Goal: Download file/media

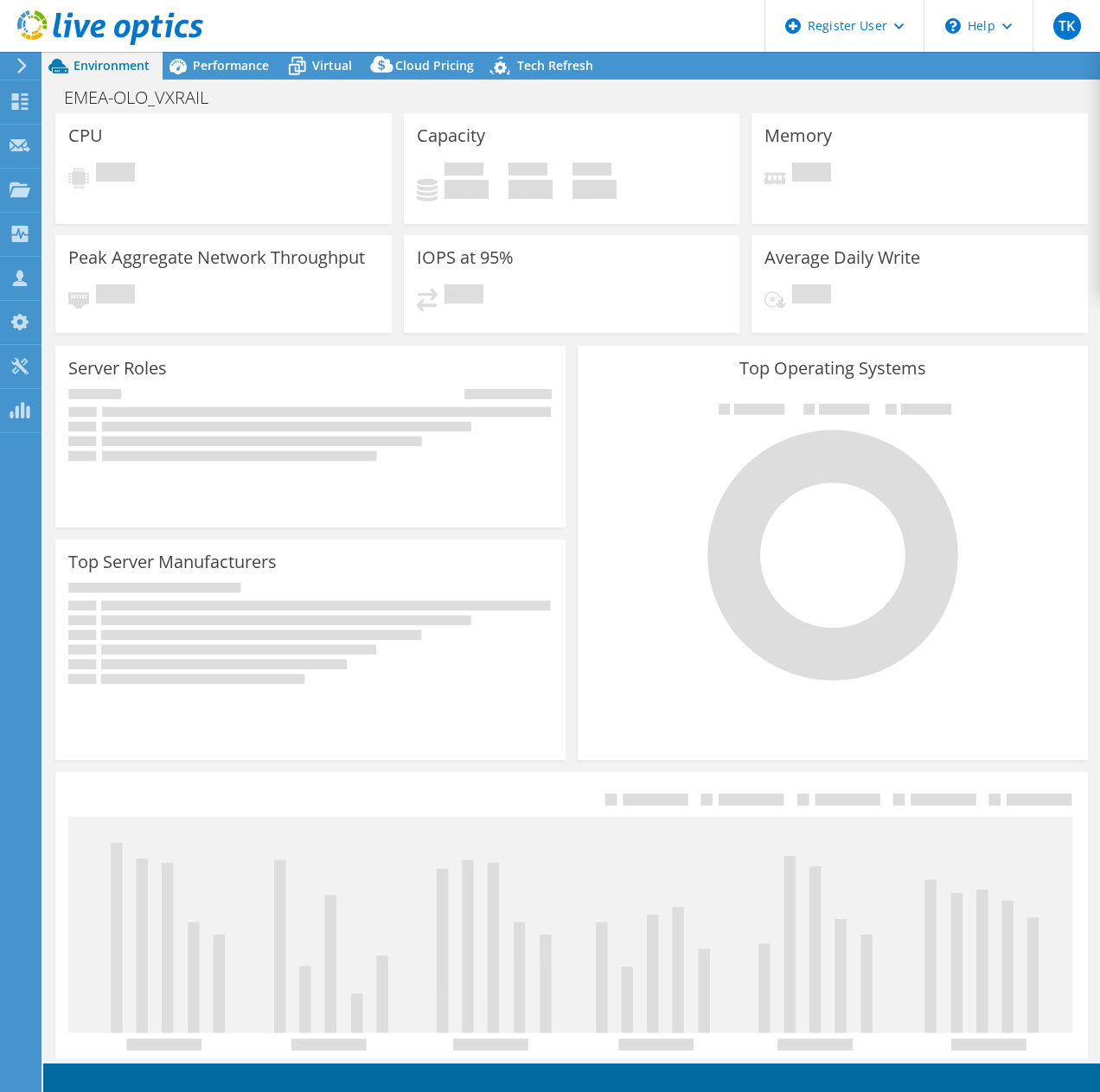
select select "EUFrankfurt"
select select "EUR"
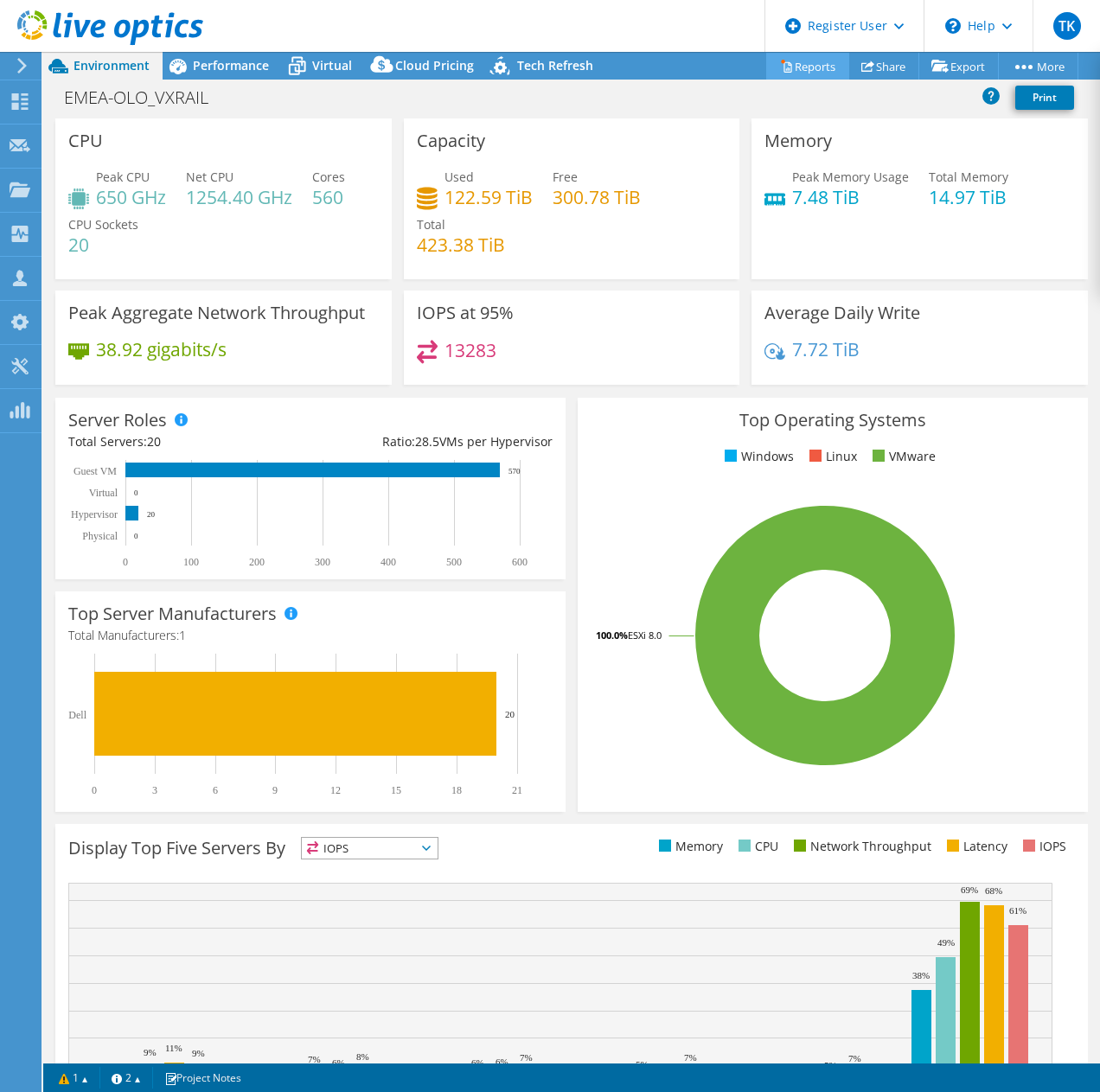
click at [795, 69] on link "Reports" at bounding box center [808, 65] width 83 height 27
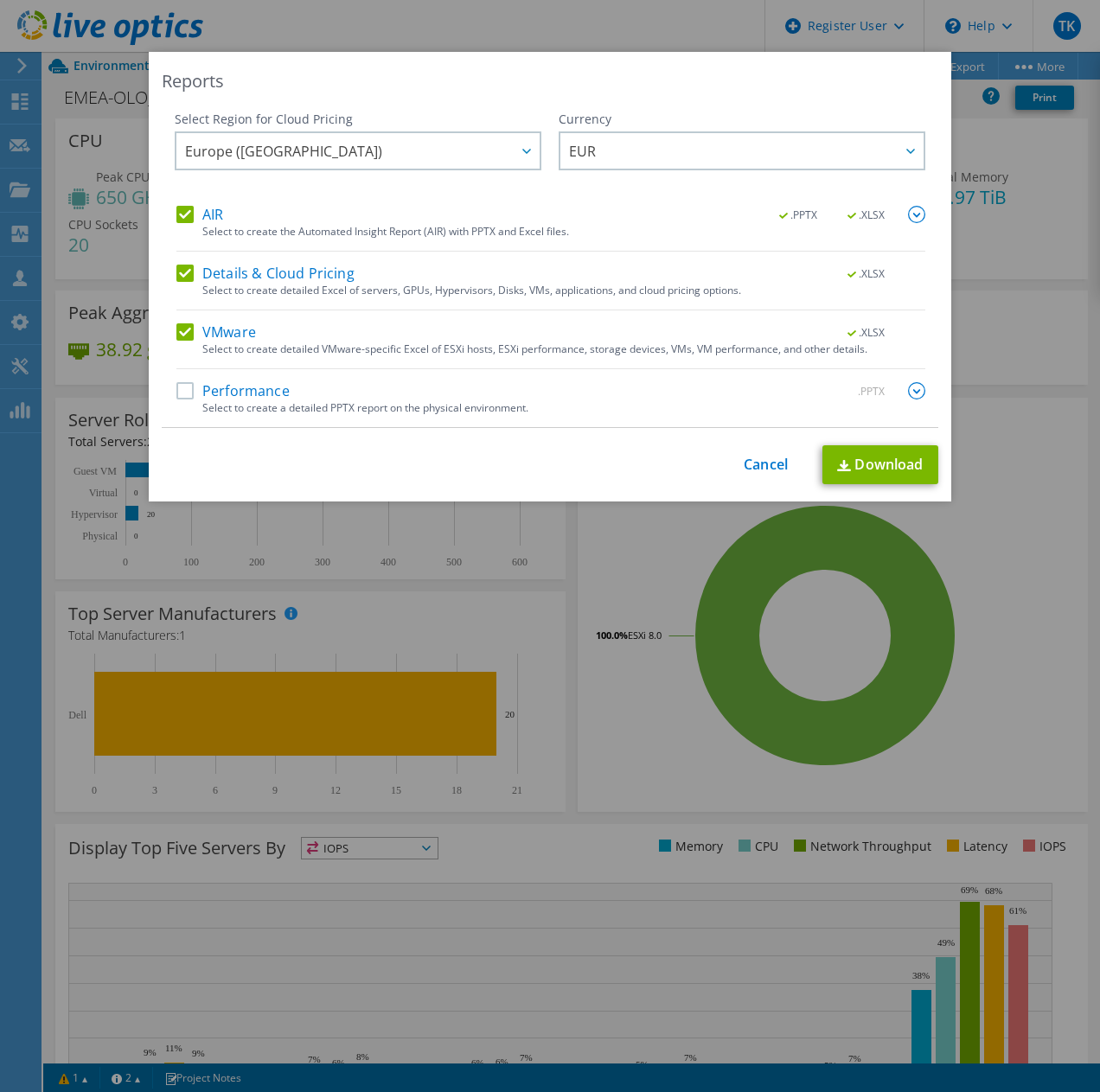
click at [176, 390] on label "Performance" at bounding box center [233, 390] width 113 height 17
click at [0, 0] on input "Performance" at bounding box center [0, 0] width 0 height 0
click at [874, 461] on link "Download" at bounding box center [880, 464] width 116 height 39
click at [875, 461] on link "Download" at bounding box center [880, 464] width 116 height 39
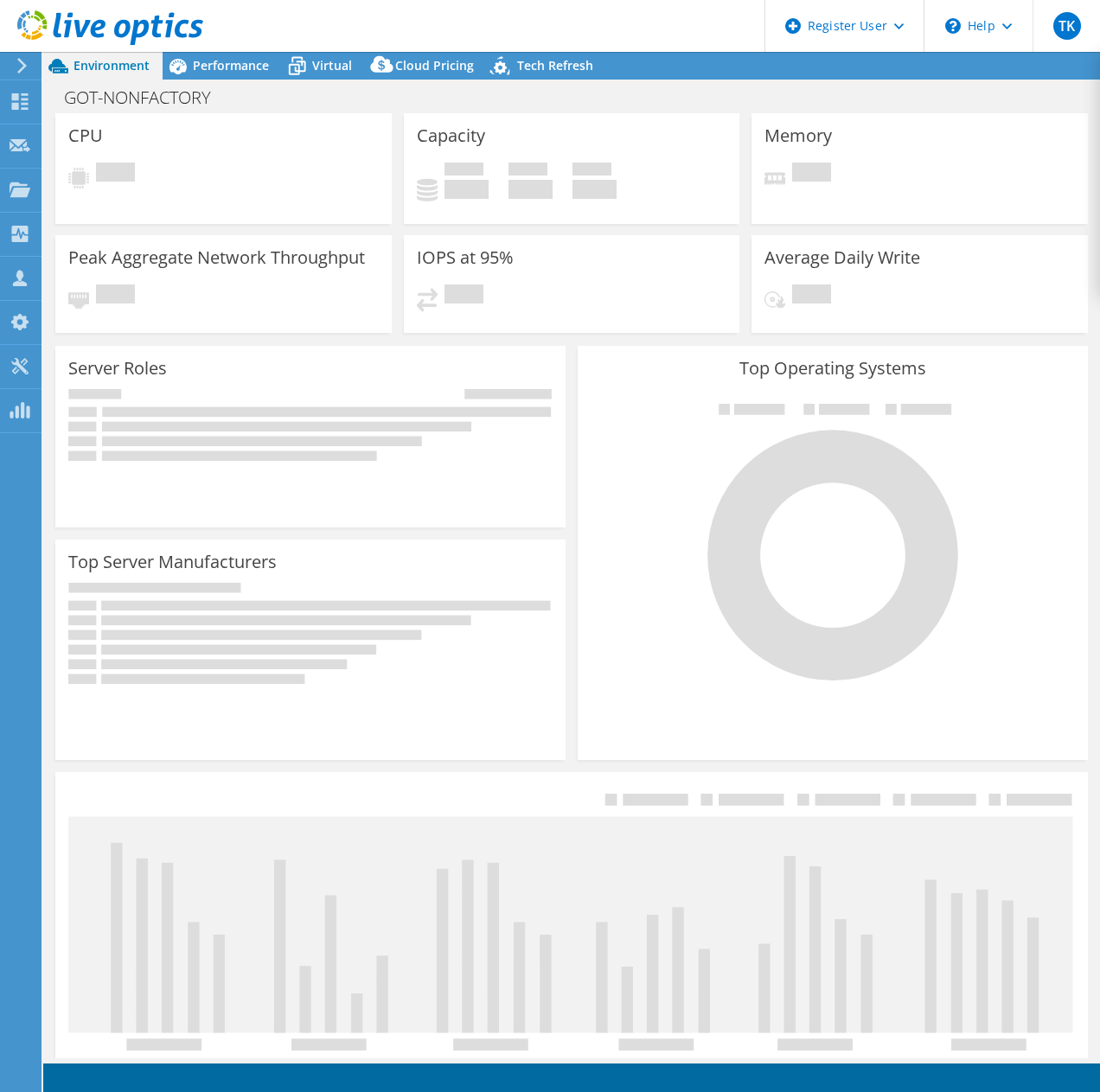
select select "EUFrankfurt"
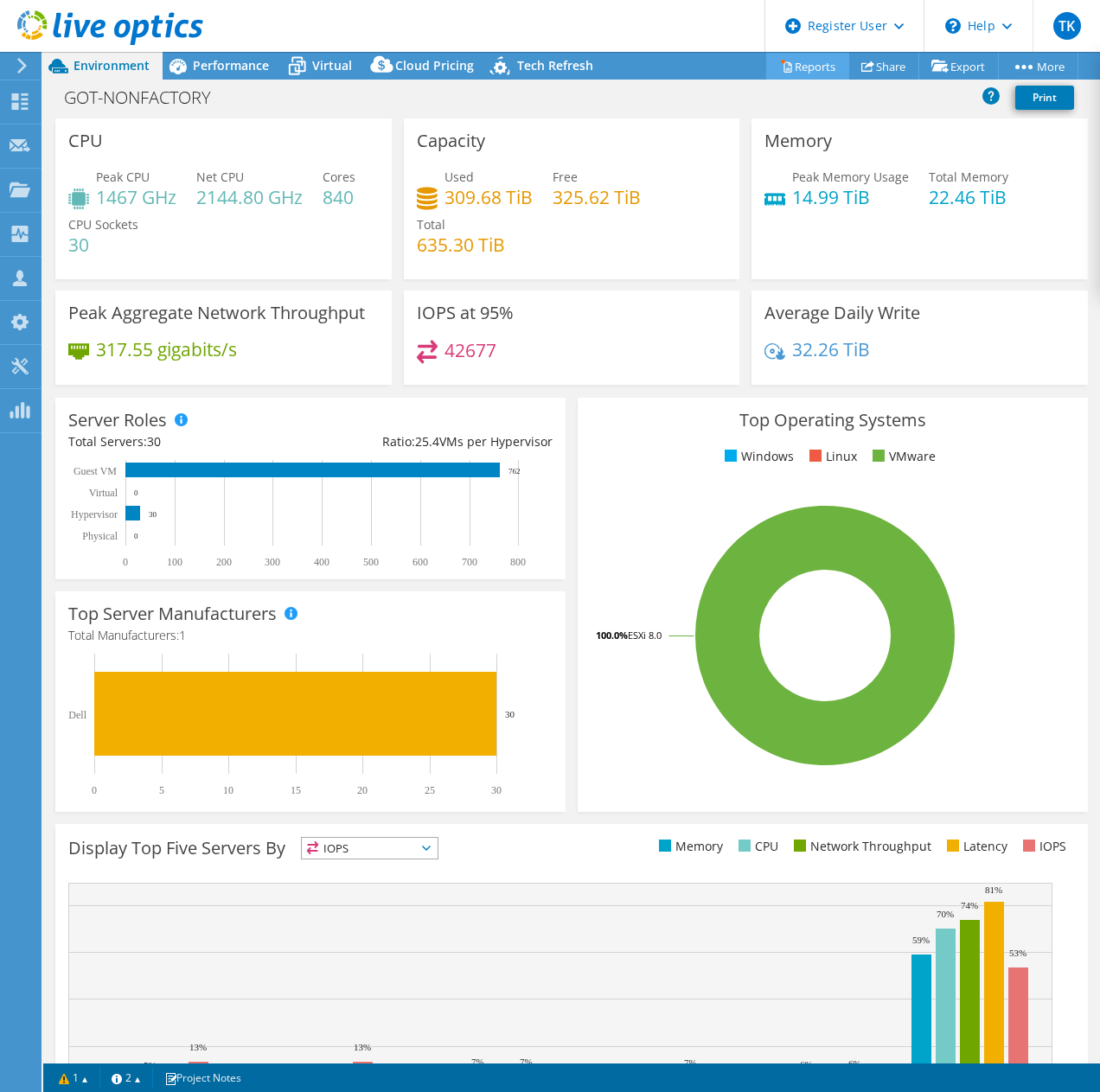
click at [806, 65] on link "Reports" at bounding box center [808, 65] width 83 height 27
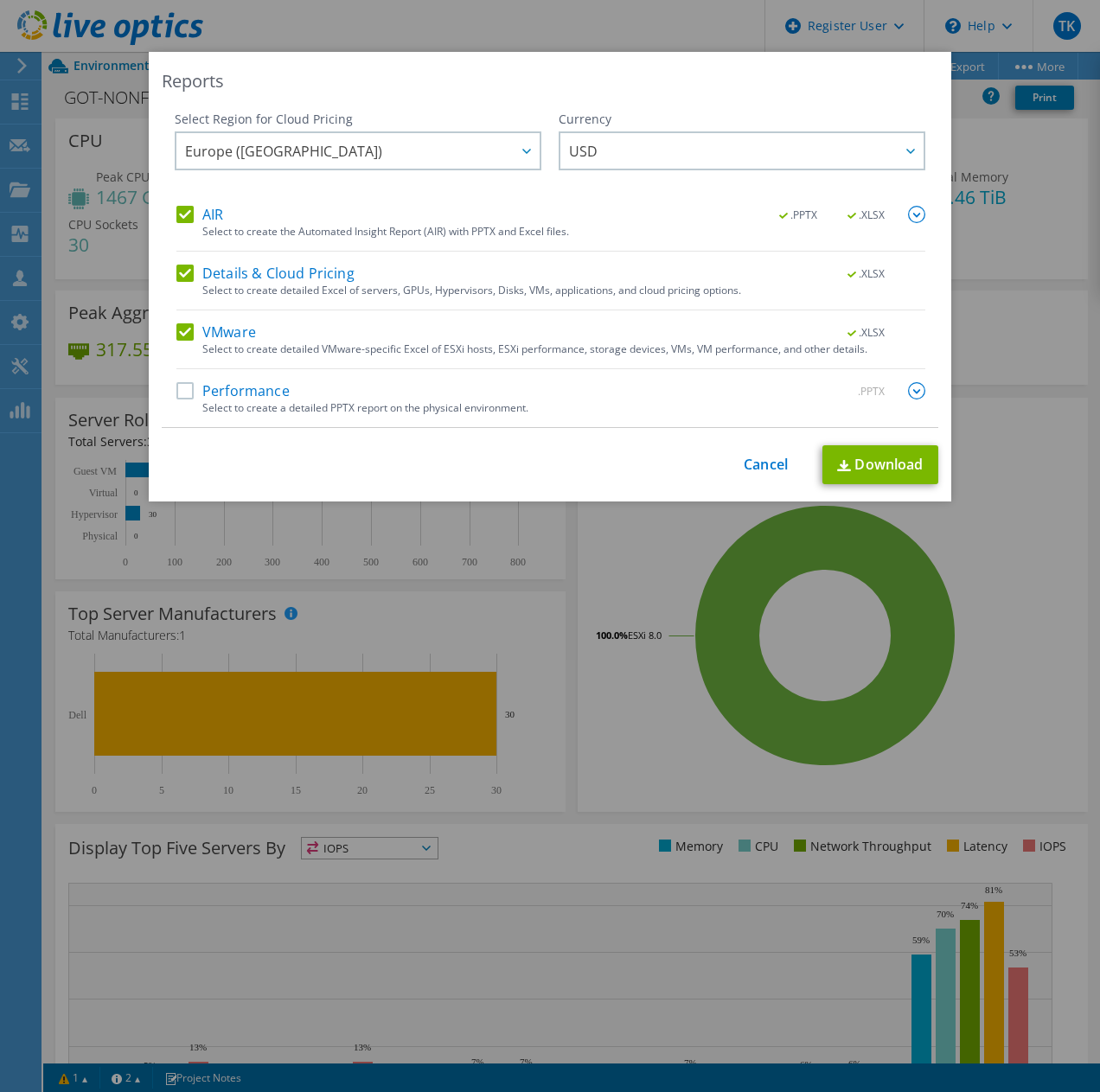
click at [176, 386] on label "Performance" at bounding box center [233, 390] width 113 height 17
click at [0, 0] on input "Performance" at bounding box center [0, 0] width 0 height 0
click at [863, 461] on link "Download" at bounding box center [880, 464] width 116 height 39
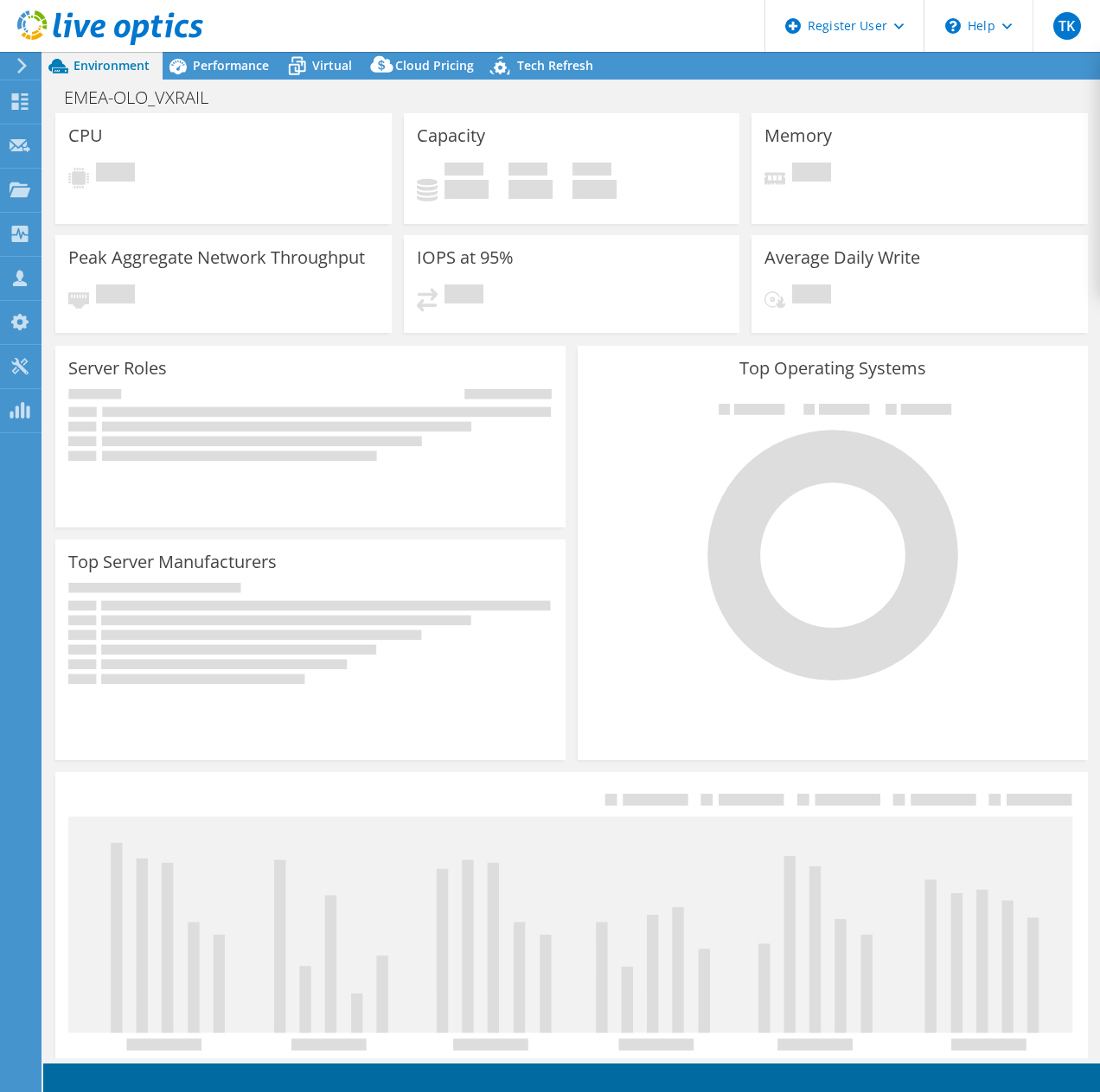
select select "USD"
select select "EUFrankfurt"
select select "EUR"
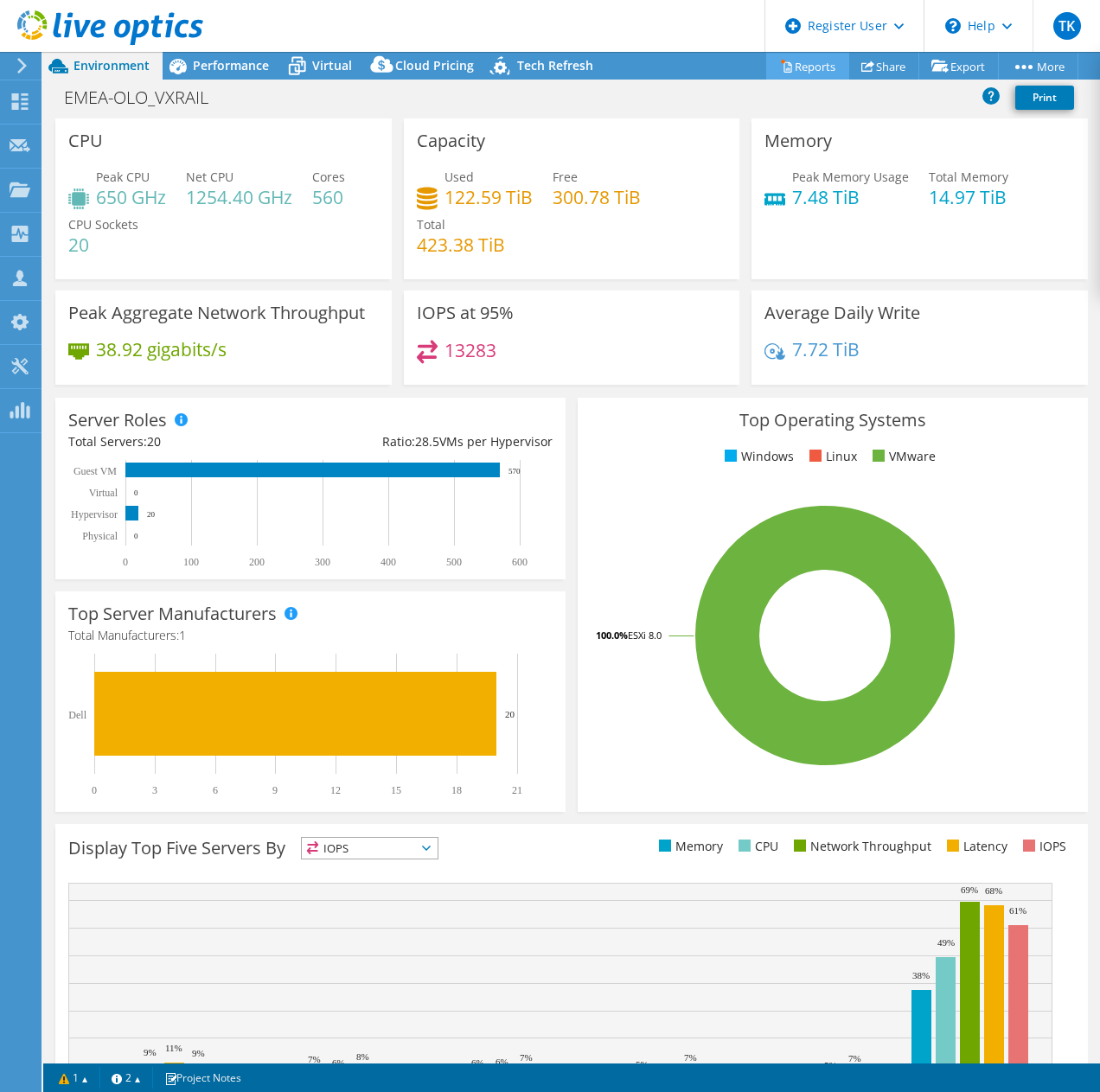
click at [783, 70] on link "Reports" at bounding box center [808, 65] width 83 height 27
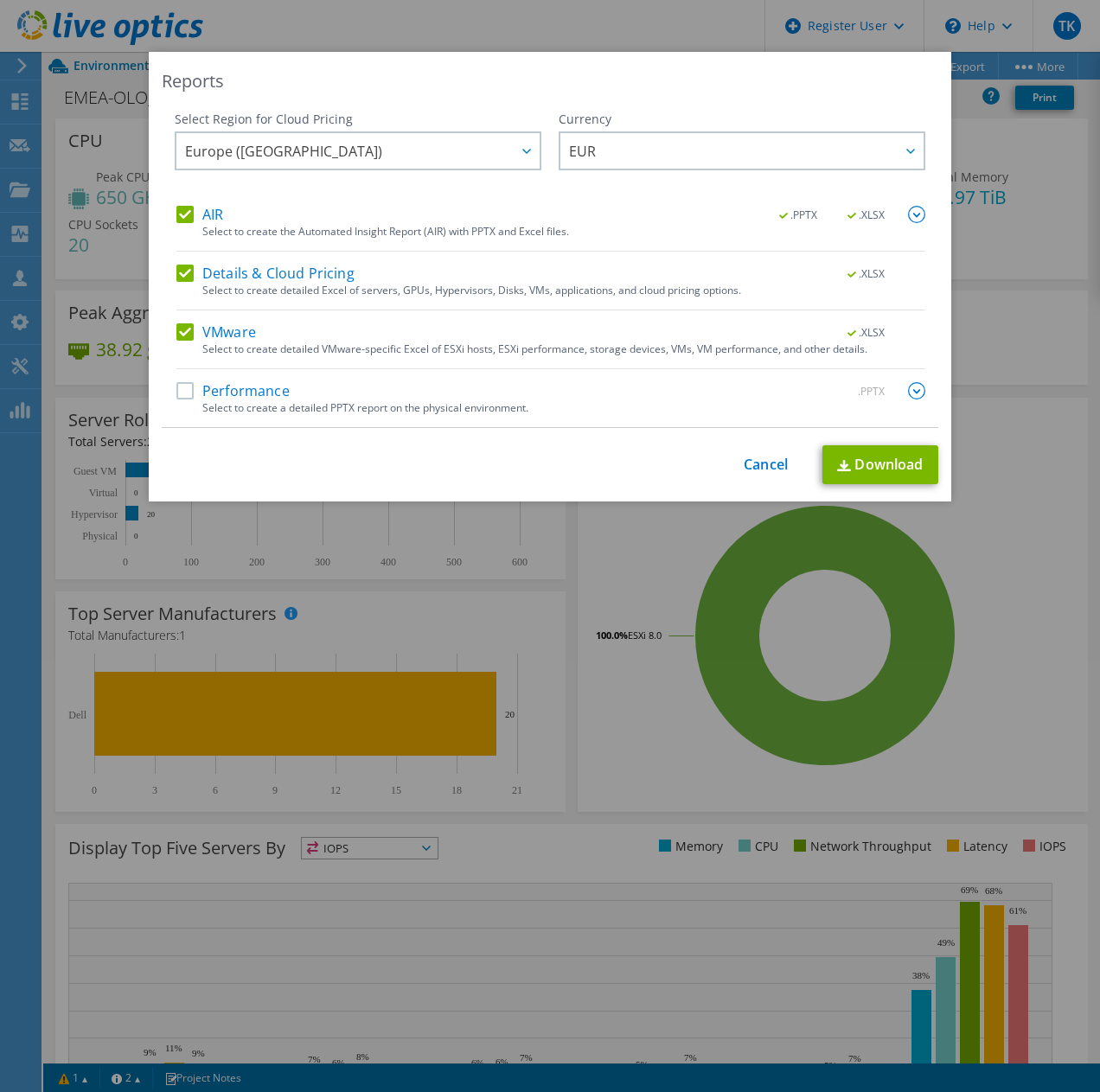
click at [188, 392] on label "Performance" at bounding box center [233, 390] width 113 height 17
click at [0, 0] on input "Performance" at bounding box center [0, 0] width 0 height 0
click at [849, 461] on link "Download" at bounding box center [880, 464] width 116 height 39
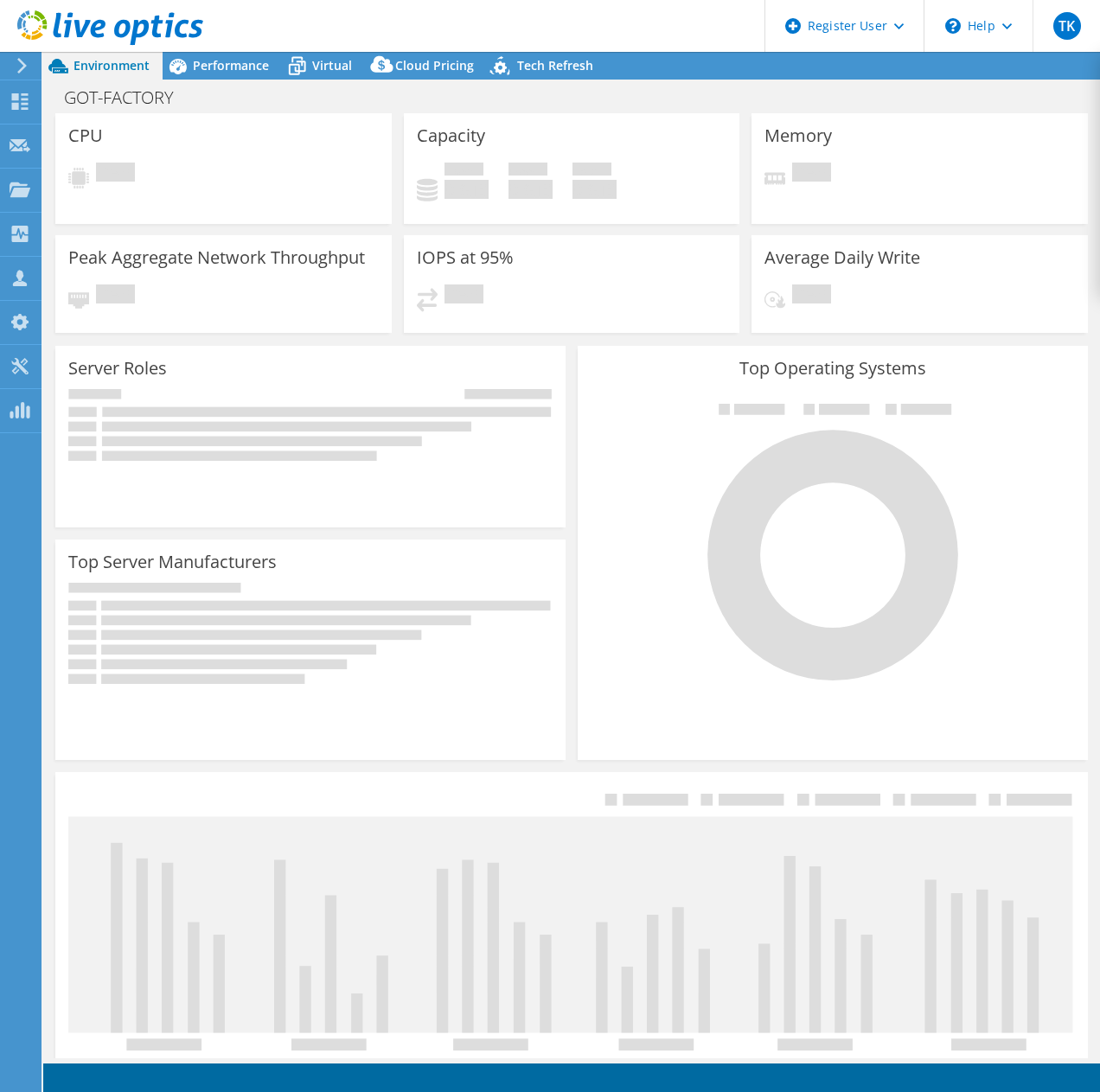
select select "EUFrankfurt"
select select "USD"
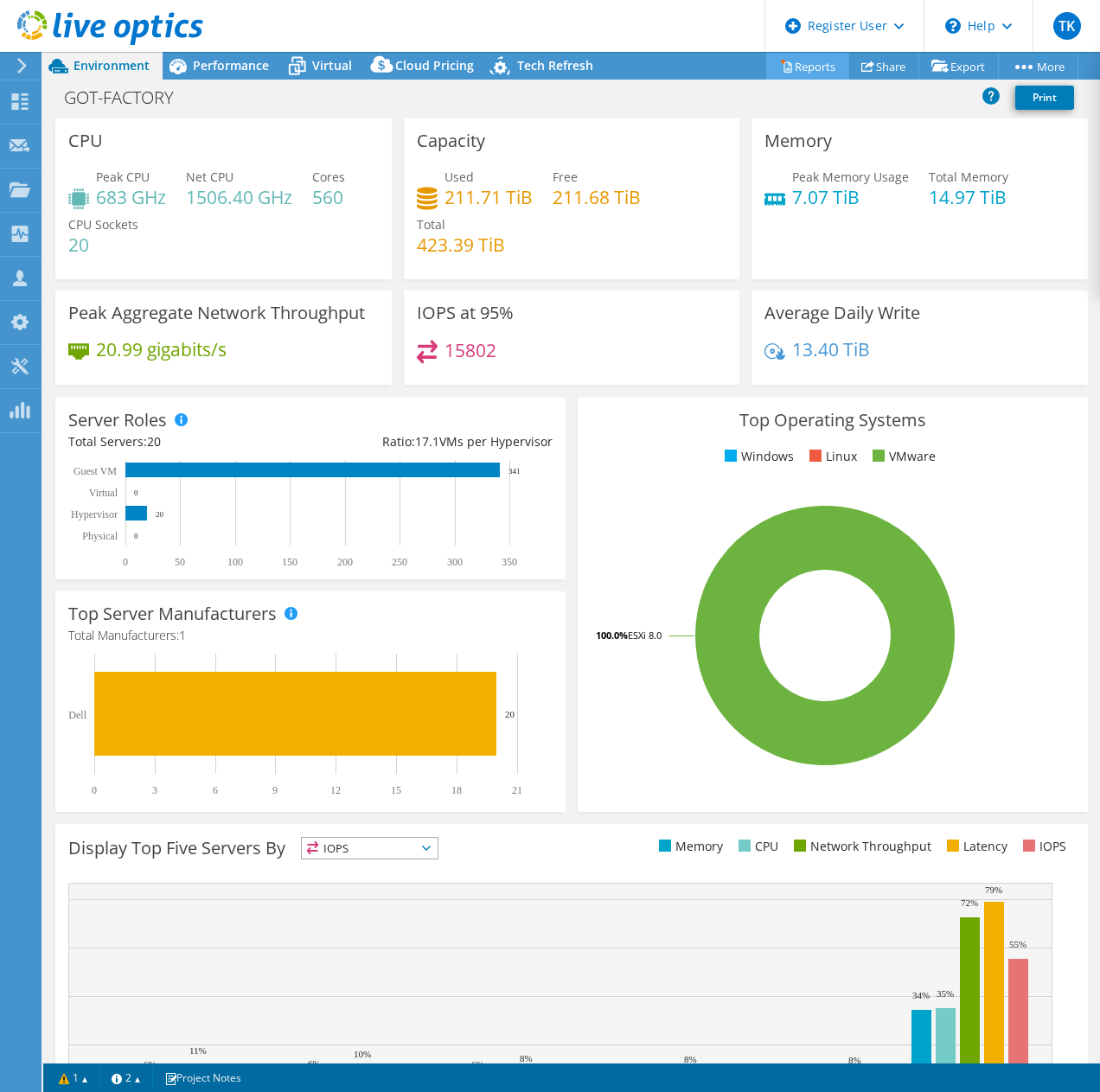
click at [800, 68] on link "Reports" at bounding box center [808, 65] width 83 height 27
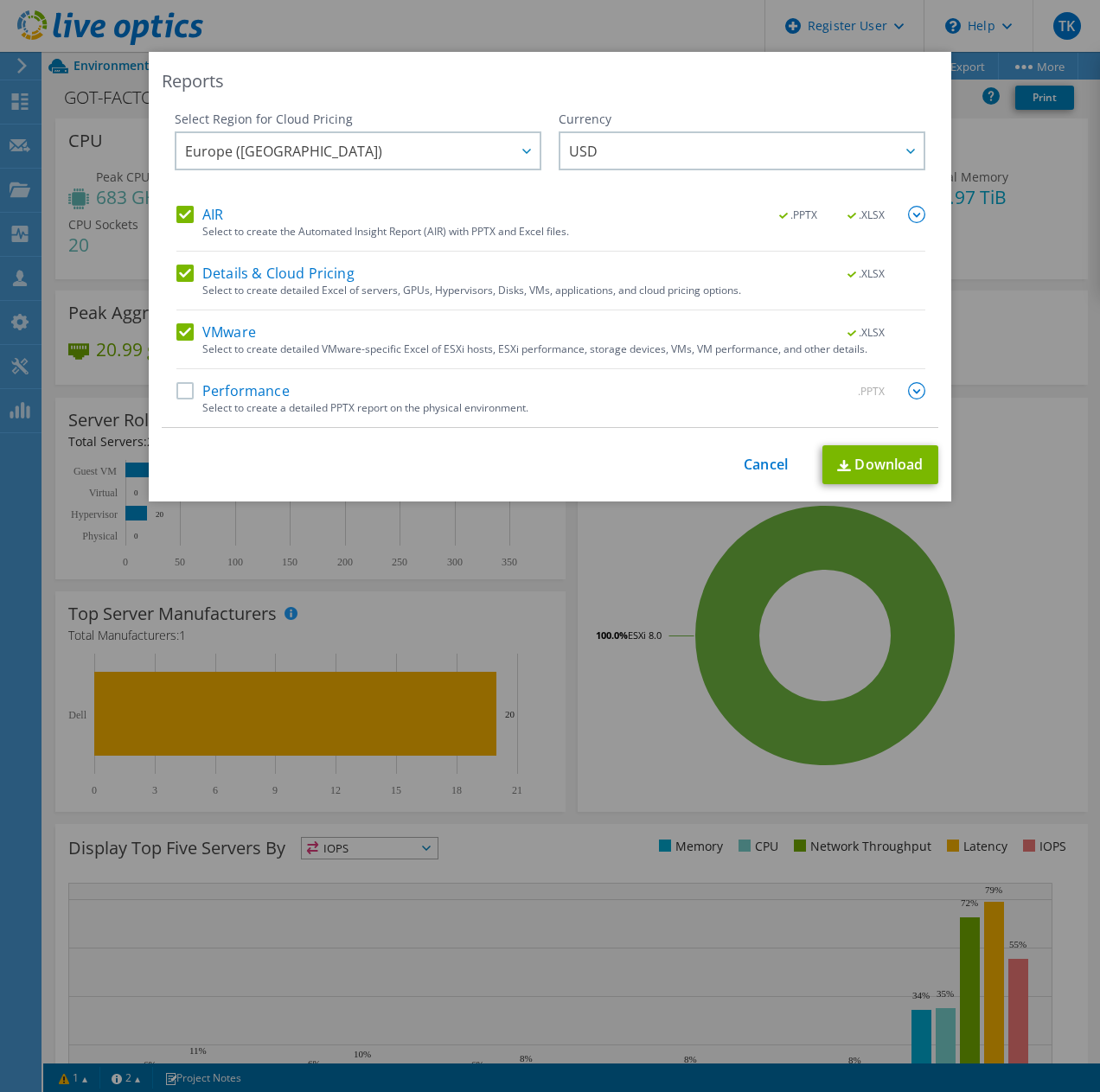
click at [176, 401] on div "Performance .PPTX" at bounding box center [550, 392] width 749 height 20
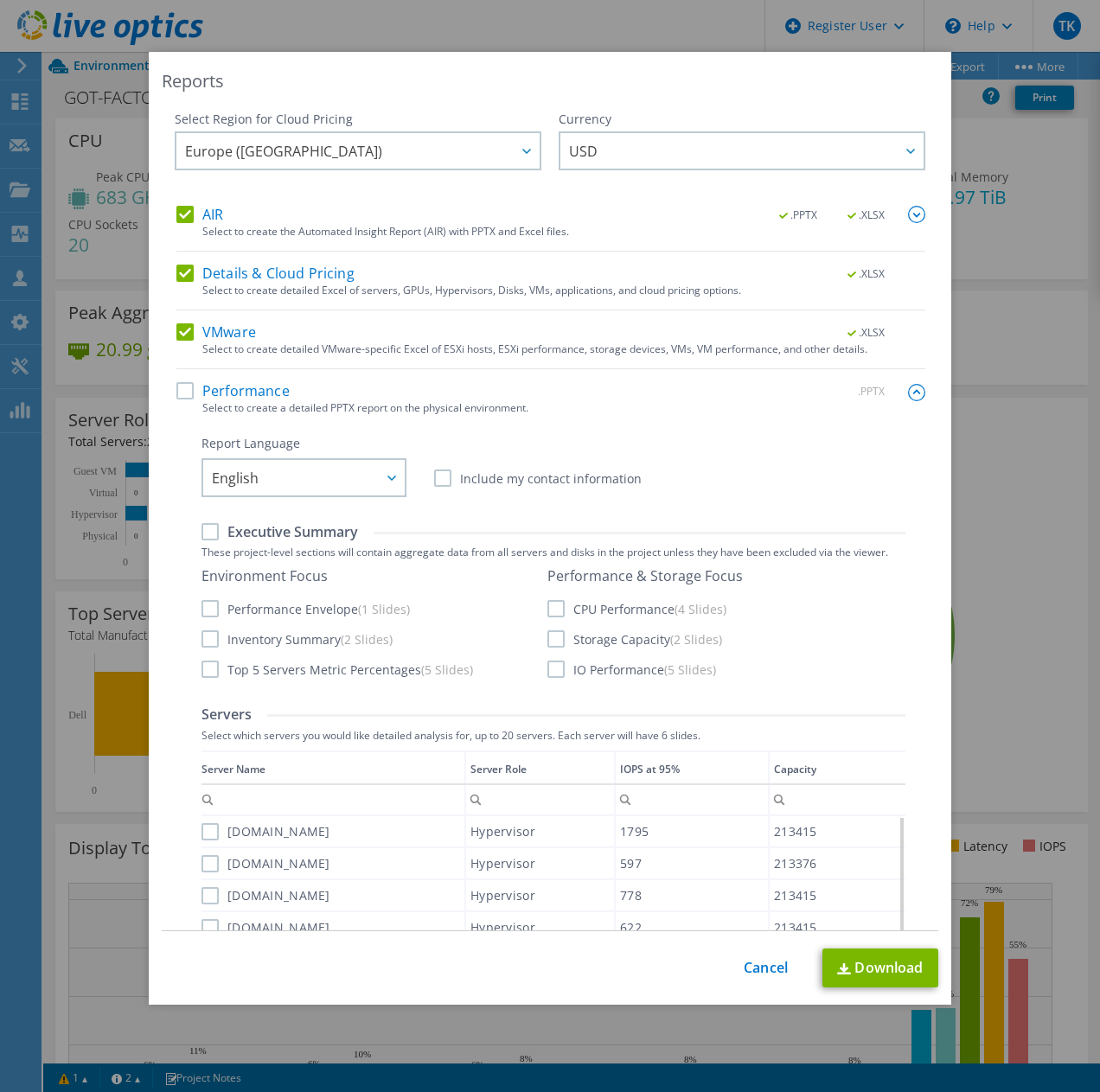
click at [176, 391] on label "Performance" at bounding box center [233, 390] width 113 height 17
click at [0, 0] on input "Performance" at bounding box center [0, 0] width 0 height 0
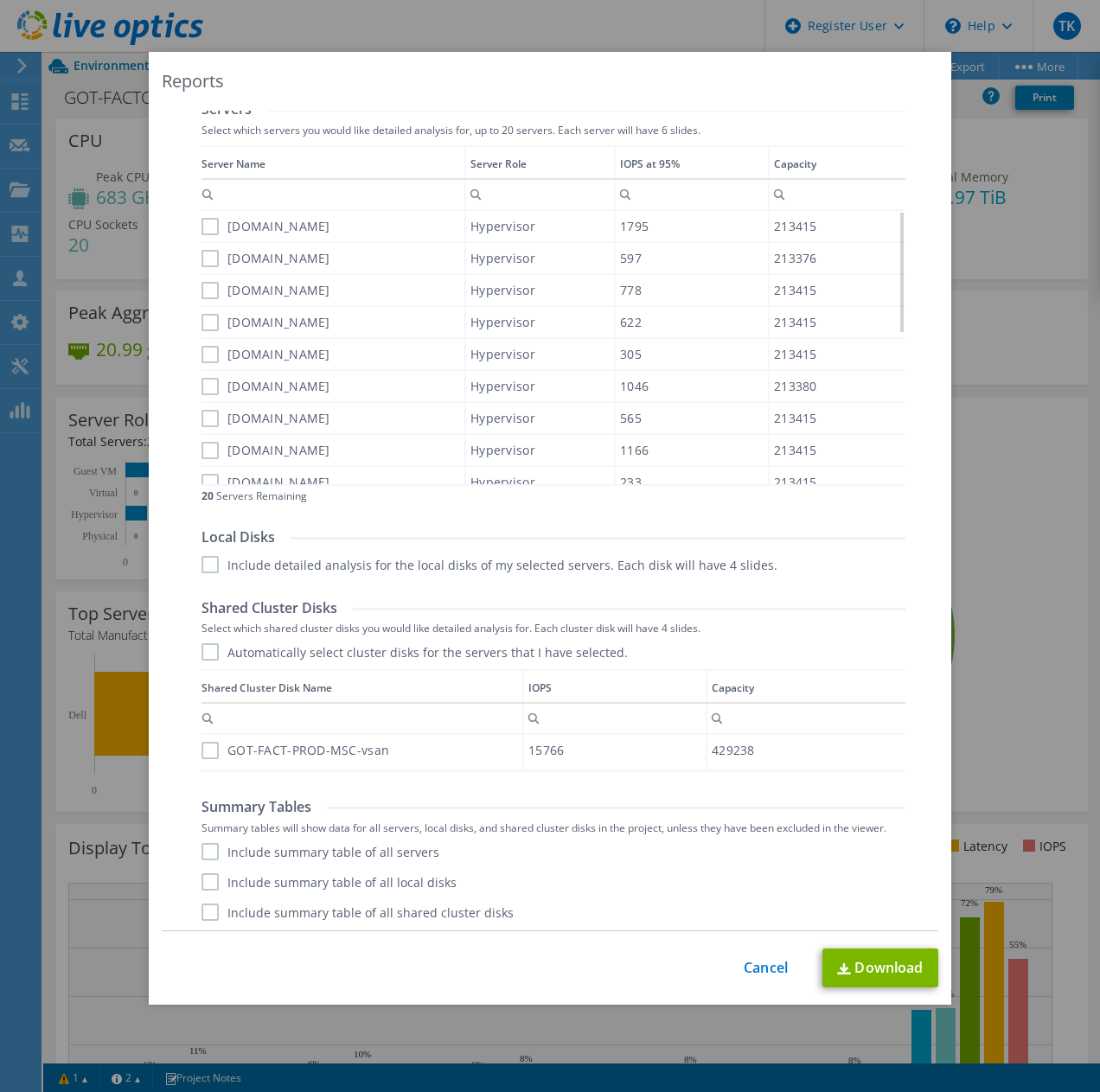
scroll to position [609, 0]
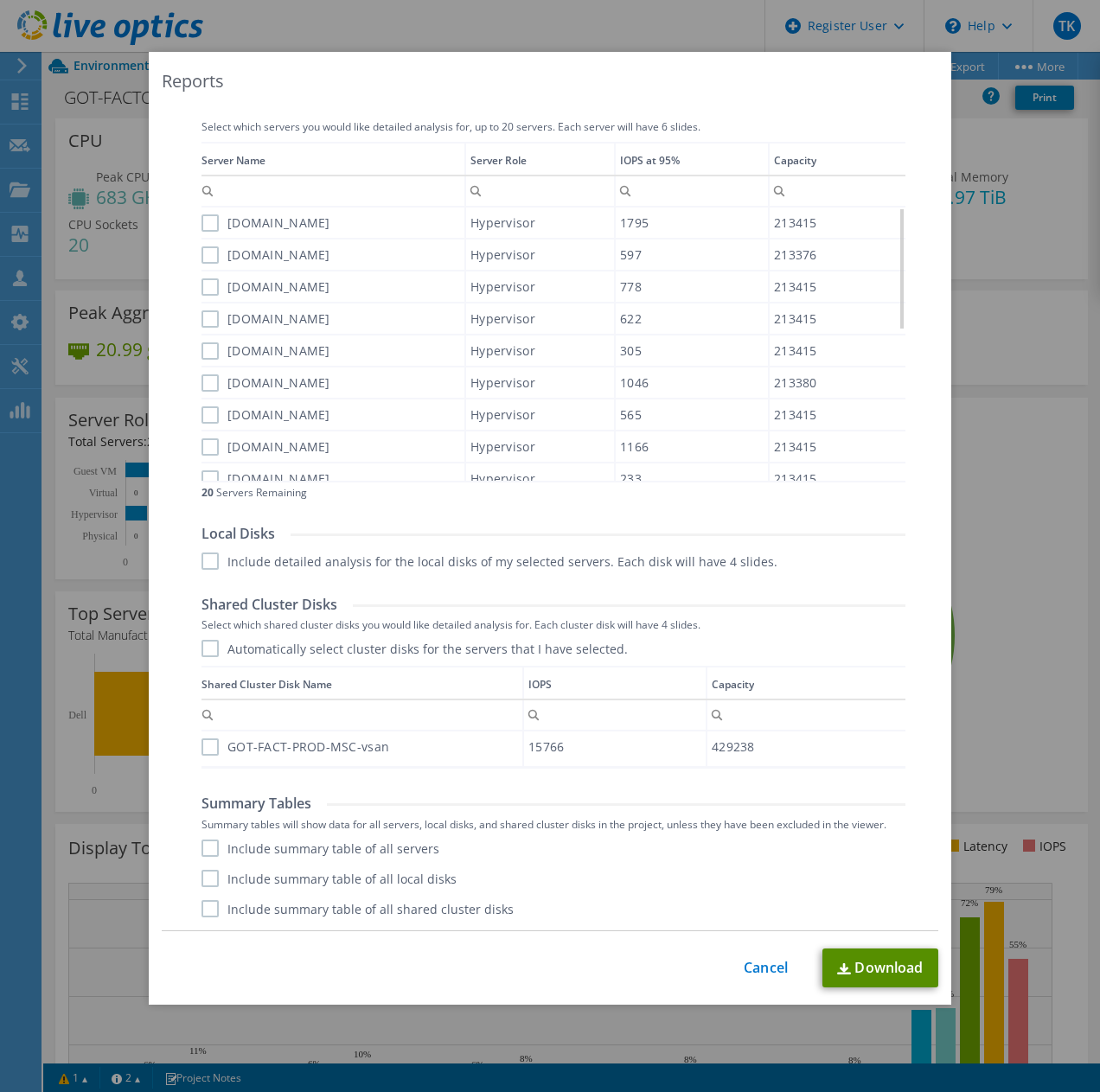
click at [844, 966] on img at bounding box center [844, 968] width 14 height 11
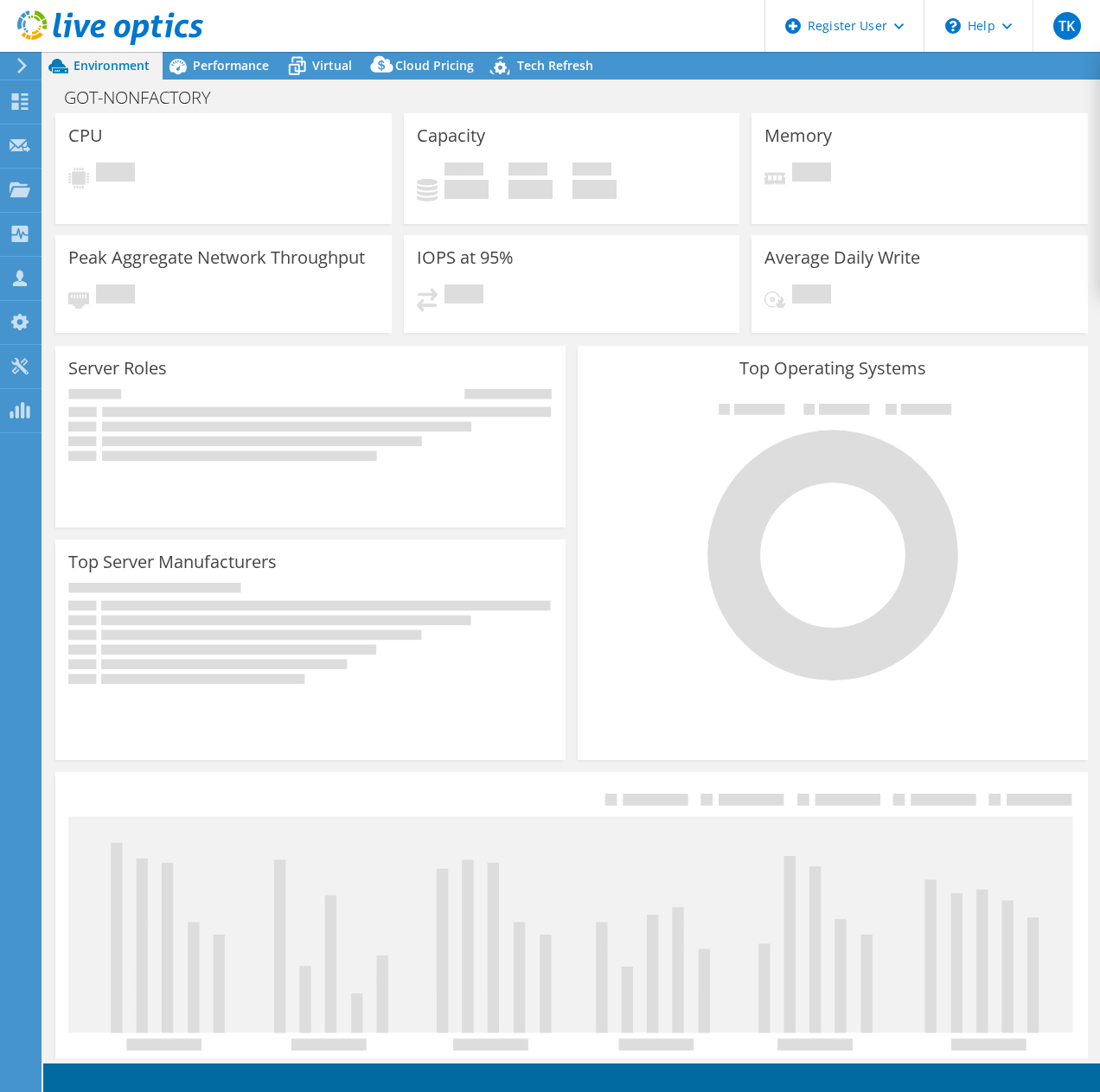
select select "EUFrankfurt"
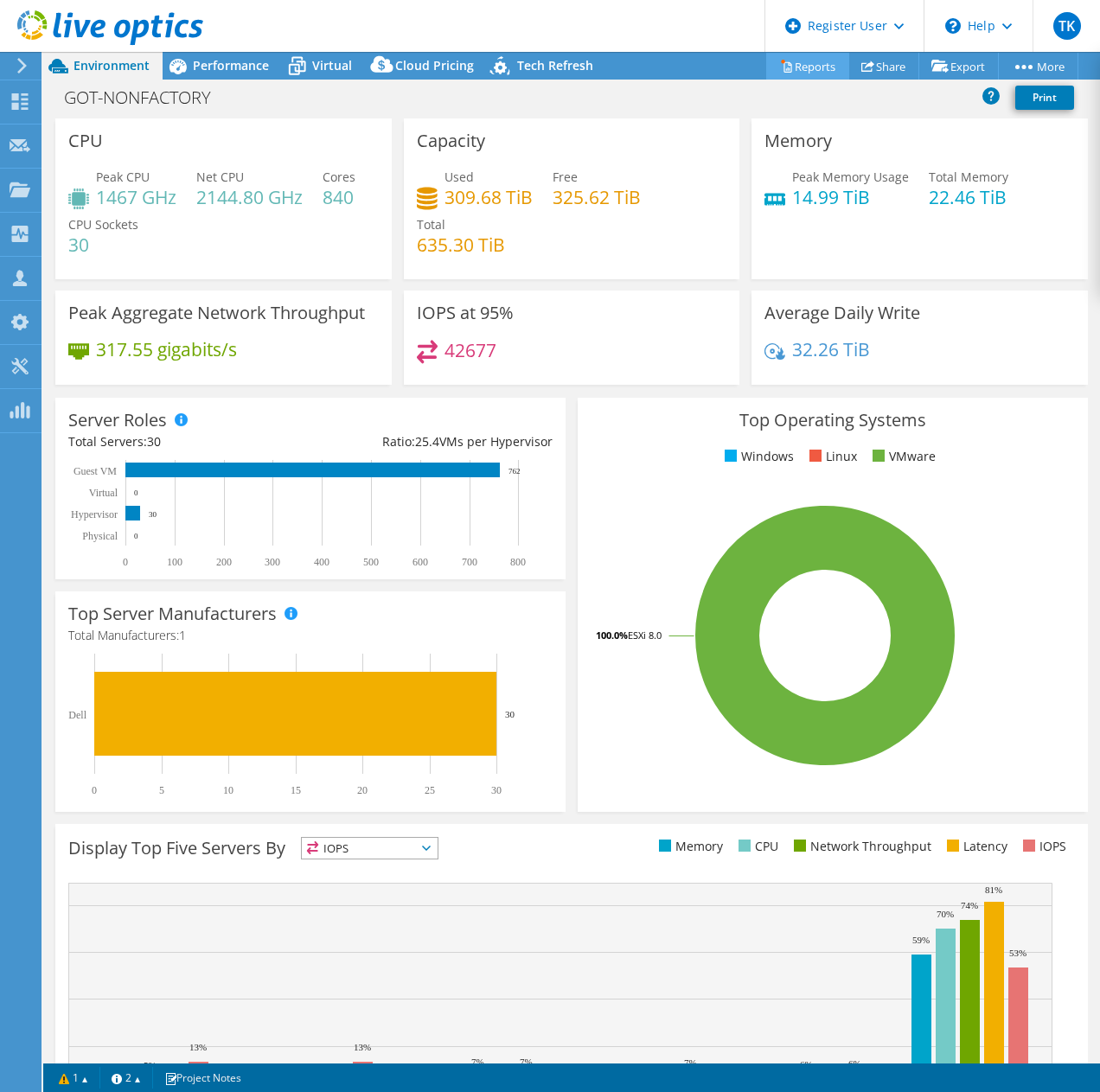
click at [789, 62] on link "Reports" at bounding box center [808, 65] width 83 height 27
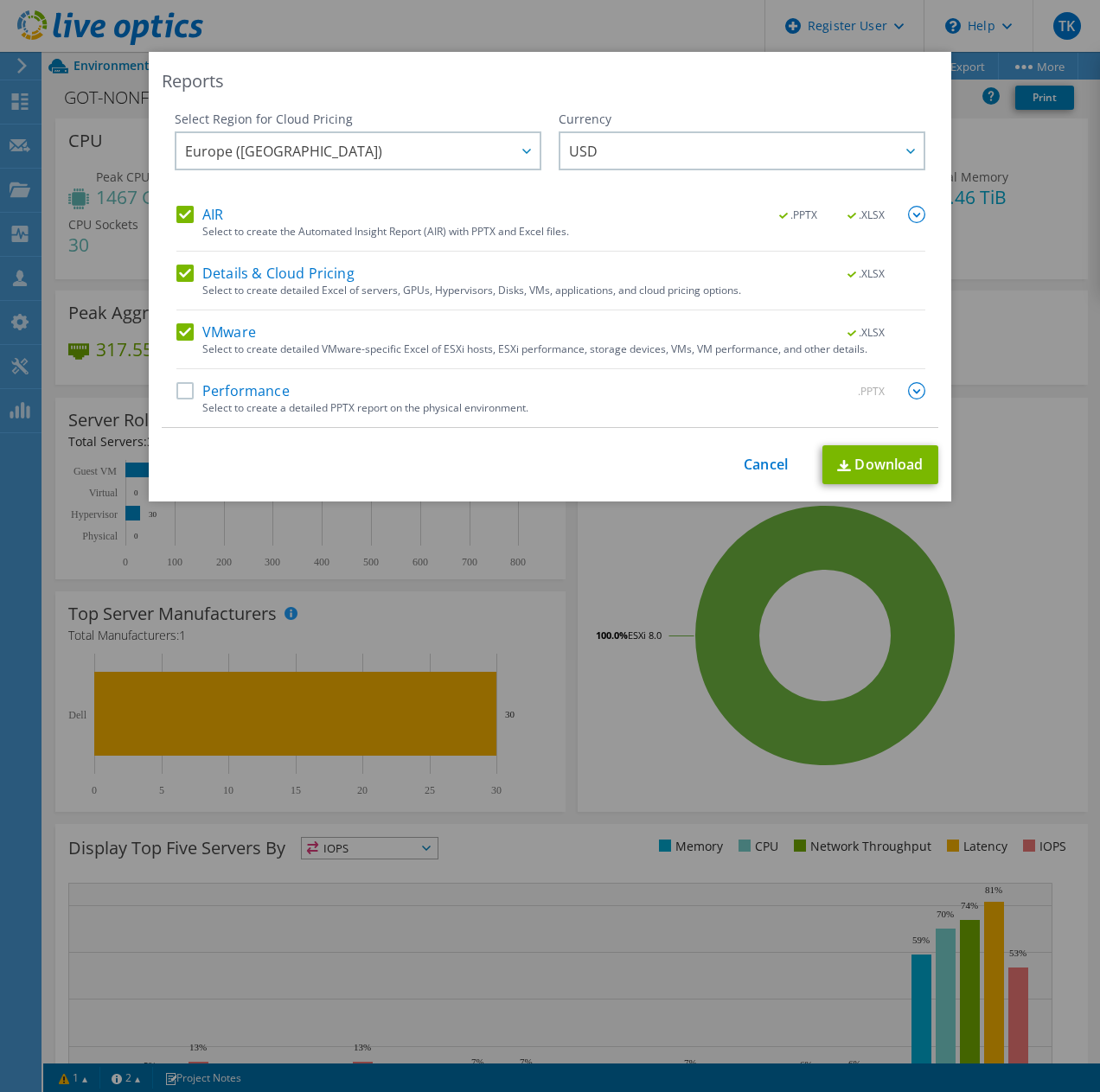
click at [180, 389] on label "Performance" at bounding box center [233, 390] width 113 height 17
click at [0, 0] on input "Performance" at bounding box center [0, 0] width 0 height 0
click at [913, 213] on img at bounding box center [916, 214] width 17 height 17
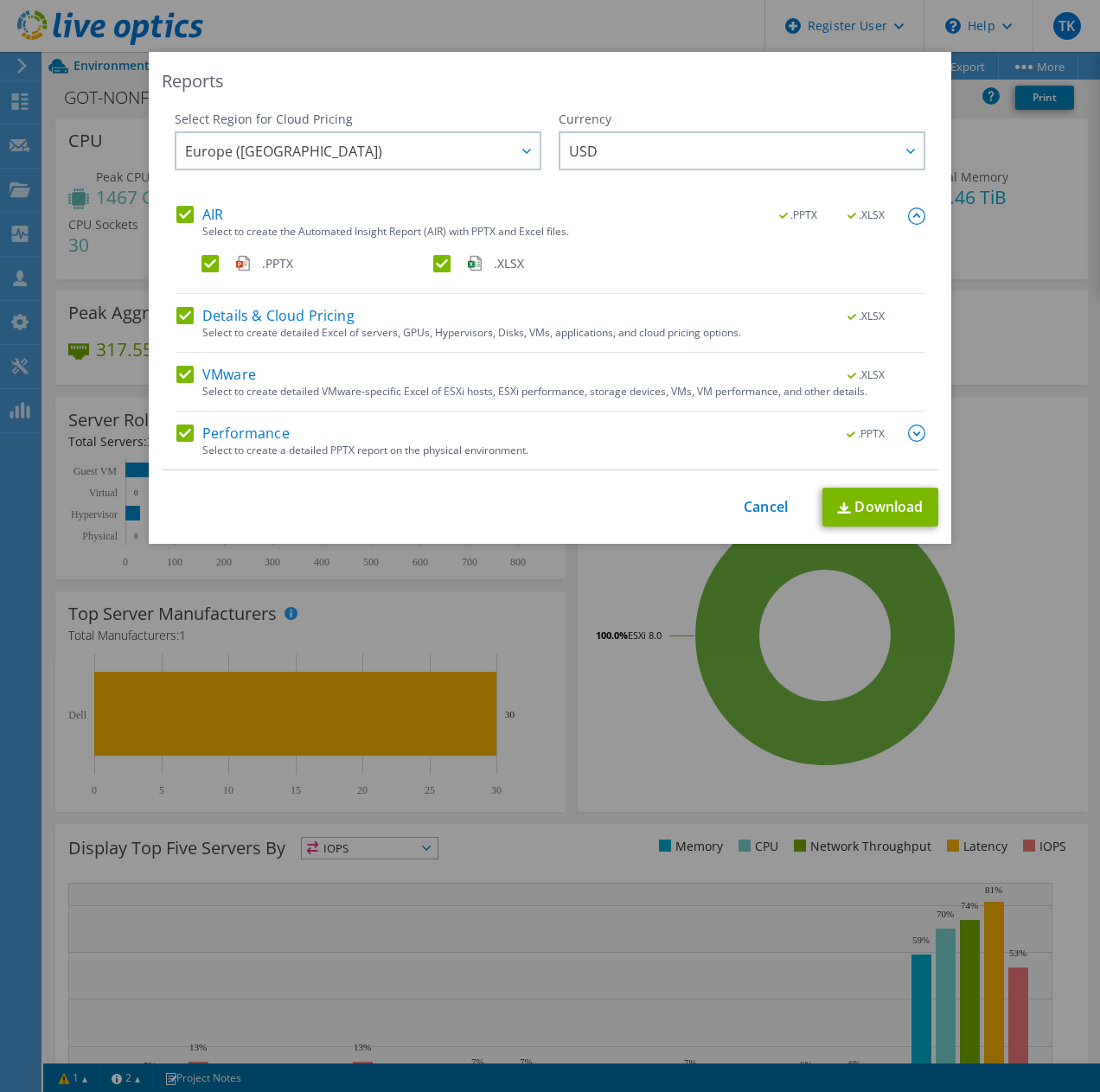
click at [913, 213] on img at bounding box center [916, 216] width 17 height 17
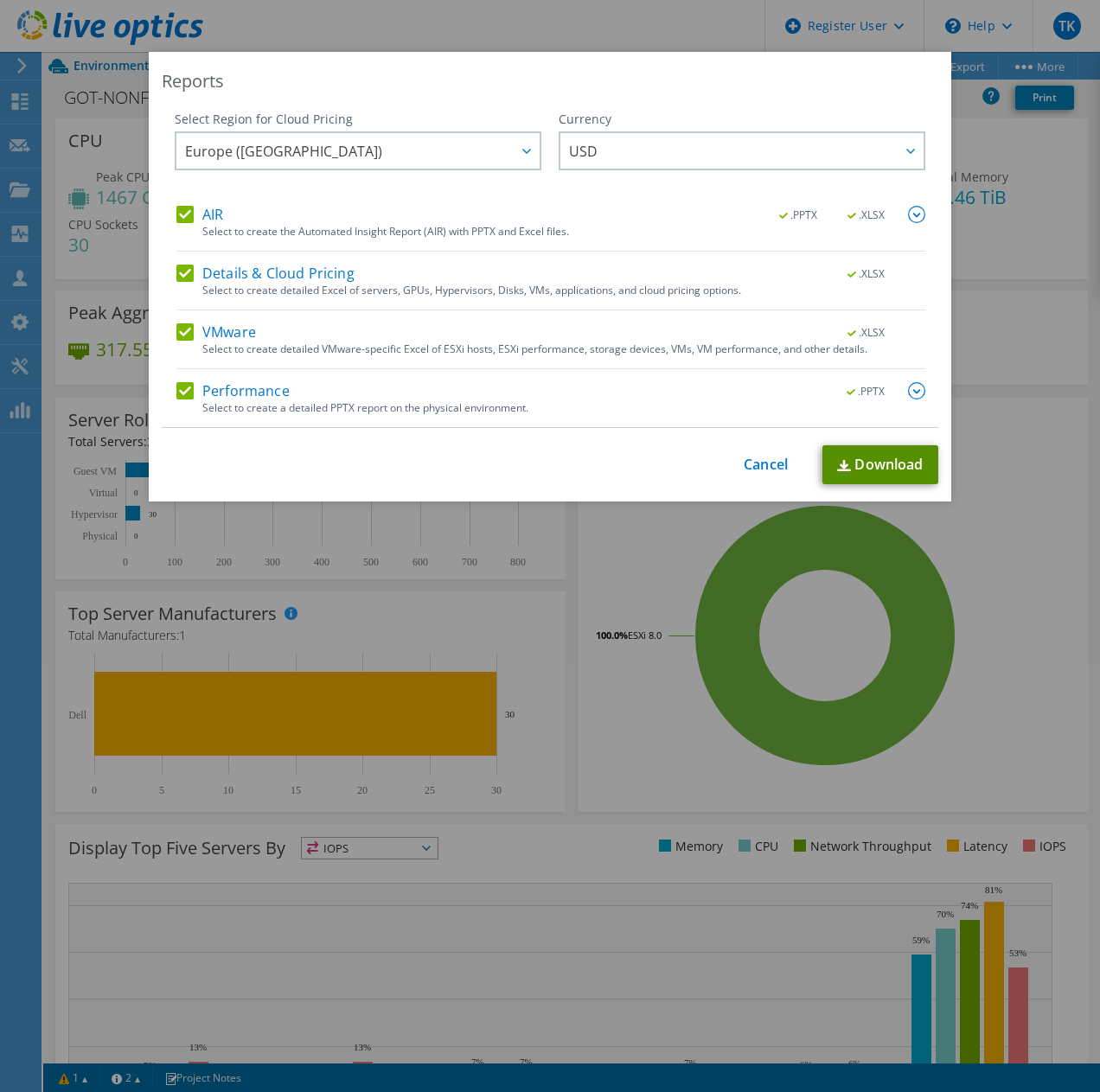
click at [893, 468] on link "Download" at bounding box center [880, 464] width 116 height 39
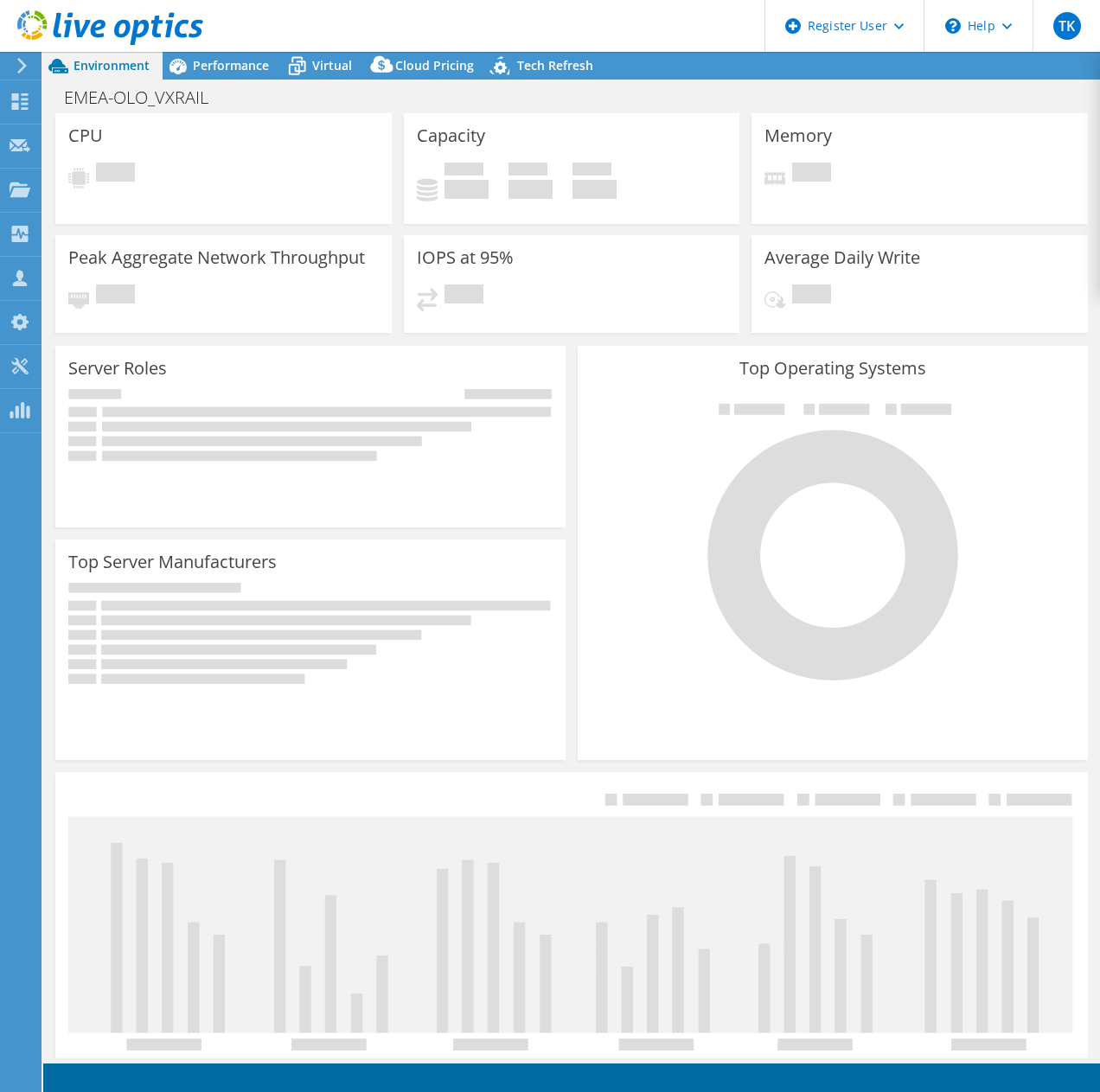
select select "EUFrankfurt"
select select "EUR"
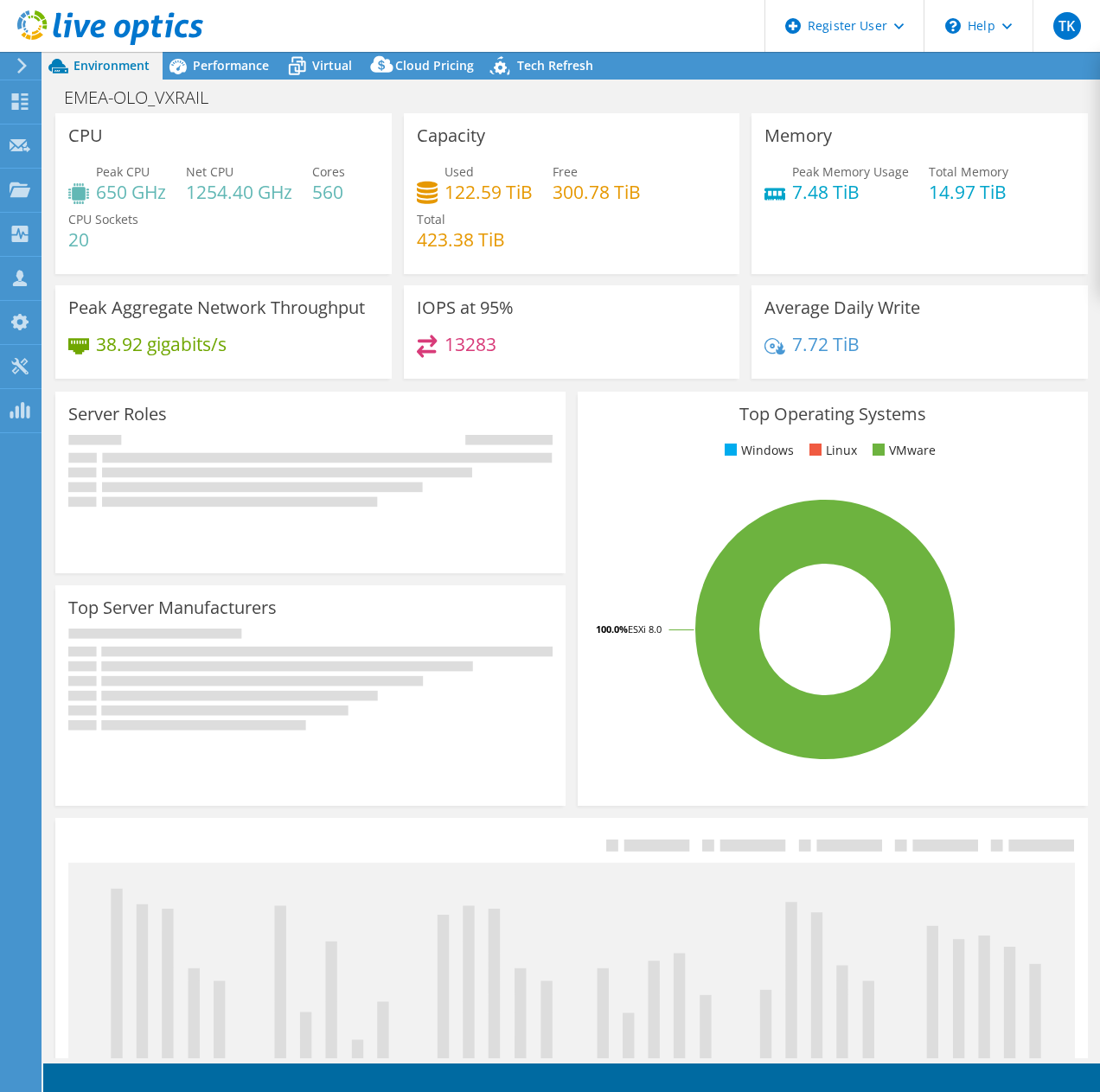
radio input "true"
radio input "false"
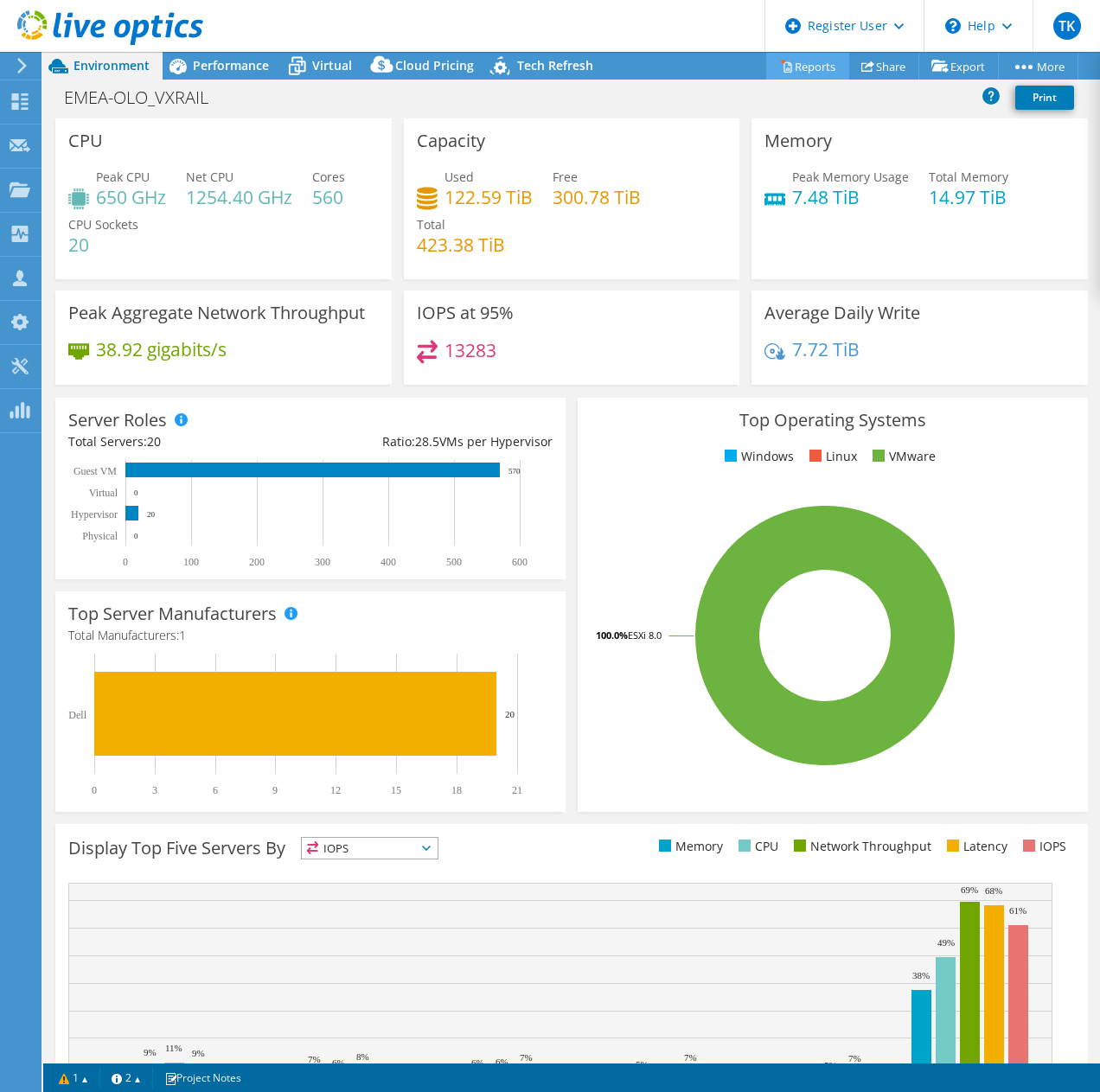
click at [795, 57] on link "Reports" at bounding box center [808, 65] width 83 height 27
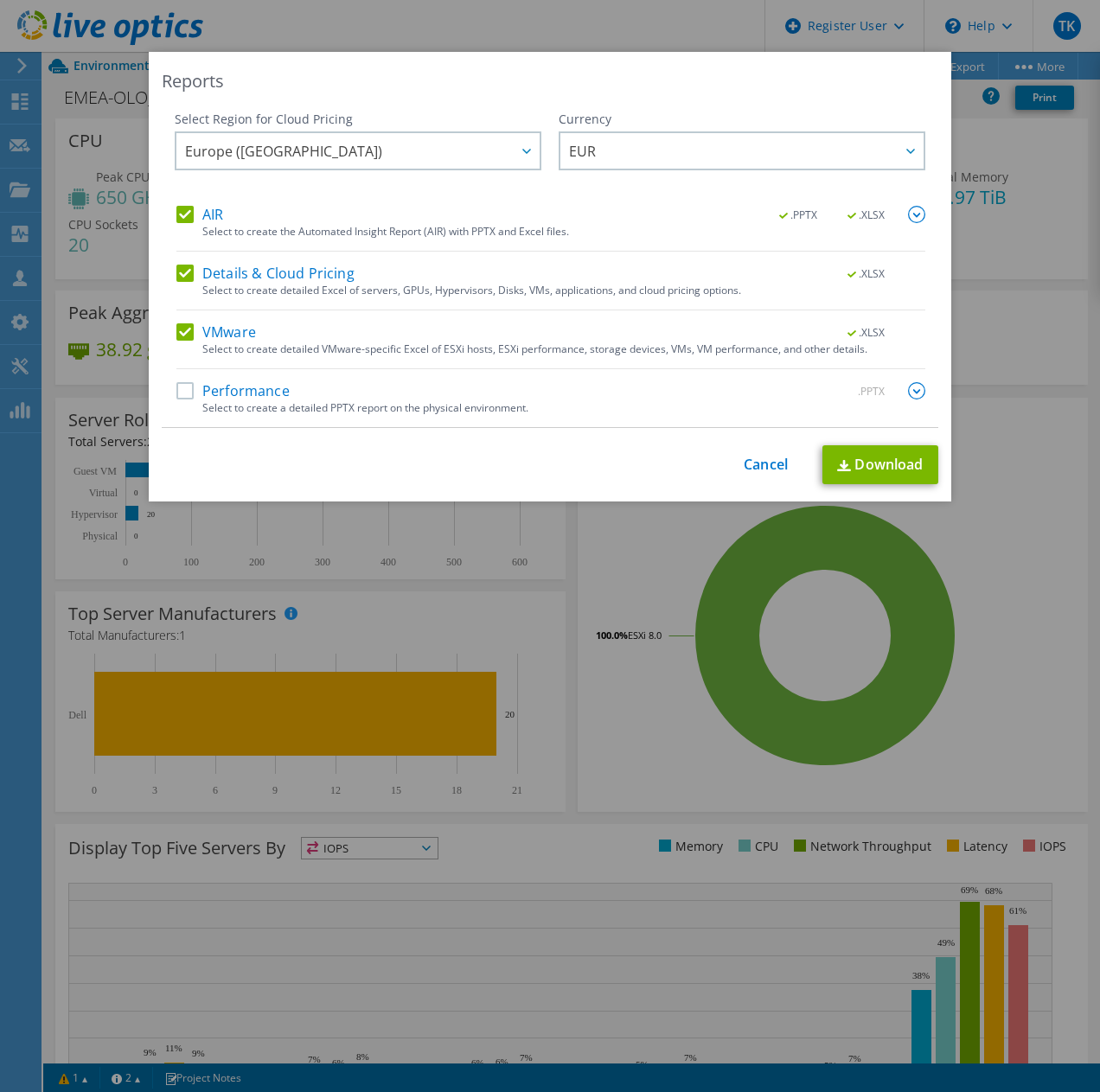
click at [176, 384] on label "Performance" at bounding box center [233, 390] width 113 height 17
click at [0, 0] on input "Performance" at bounding box center [0, 0] width 0 height 0
click at [865, 470] on link "Download" at bounding box center [880, 464] width 116 height 39
